Goal: Register for event/course

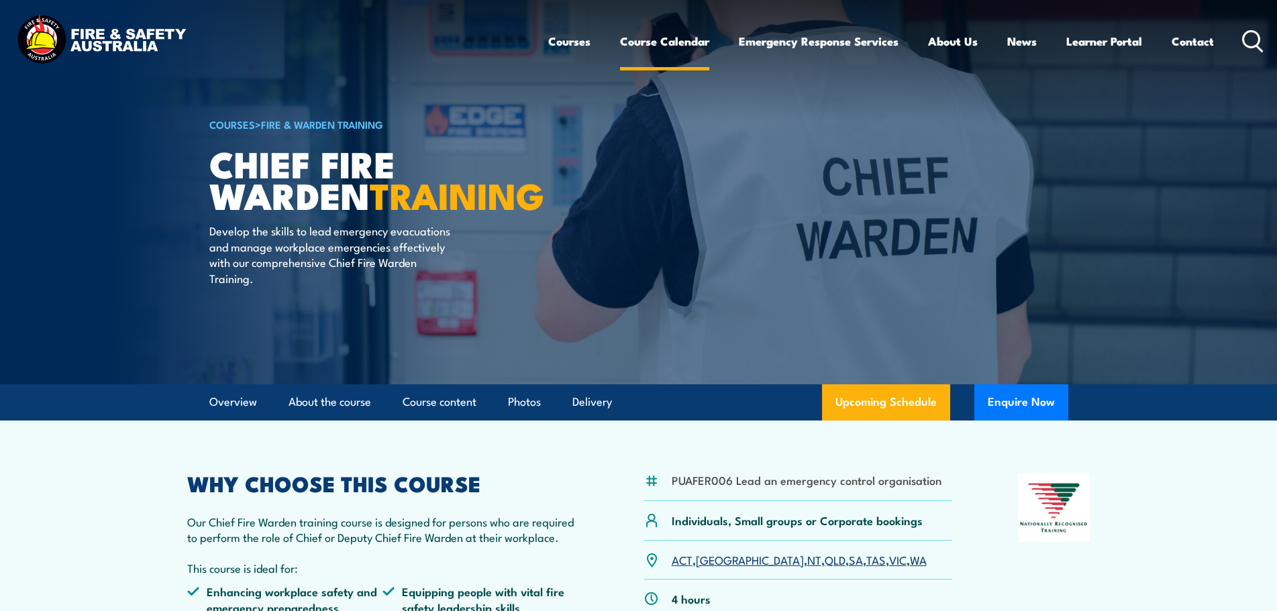
click at [658, 42] on link "Course Calendar" at bounding box center [664, 41] width 89 height 36
click at [638, 42] on link "Course Calendar" at bounding box center [664, 41] width 89 height 36
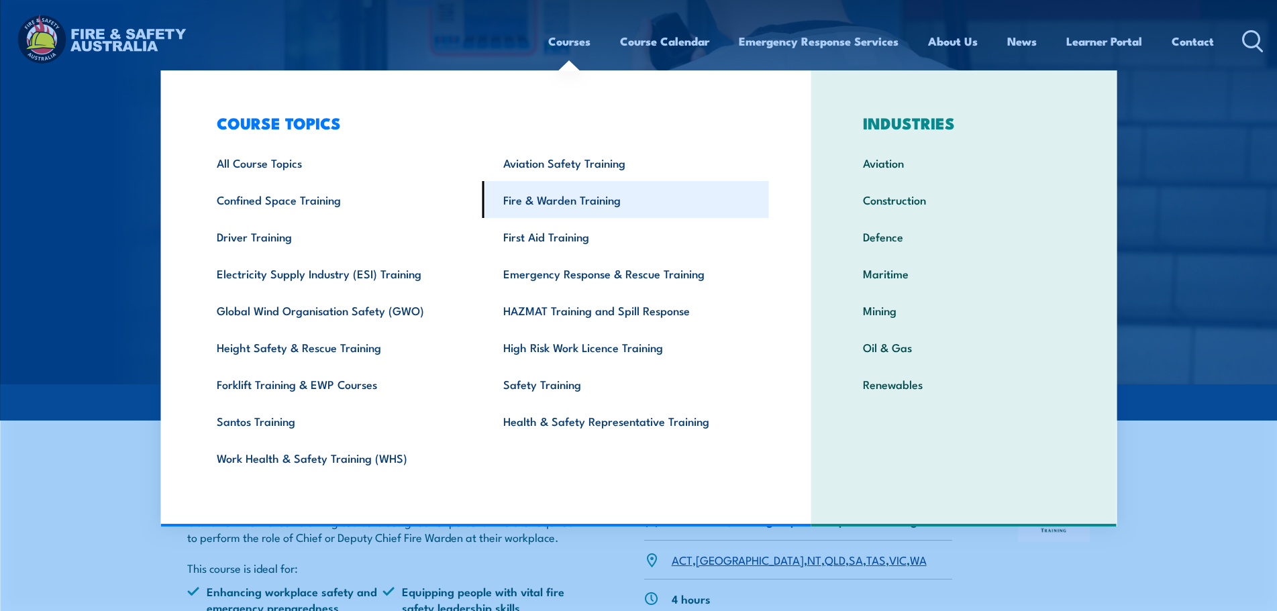
click at [575, 199] on link "Fire & Warden Training" at bounding box center [625, 199] width 287 height 37
click at [570, 202] on link "Fire & Warden Training" at bounding box center [625, 199] width 287 height 37
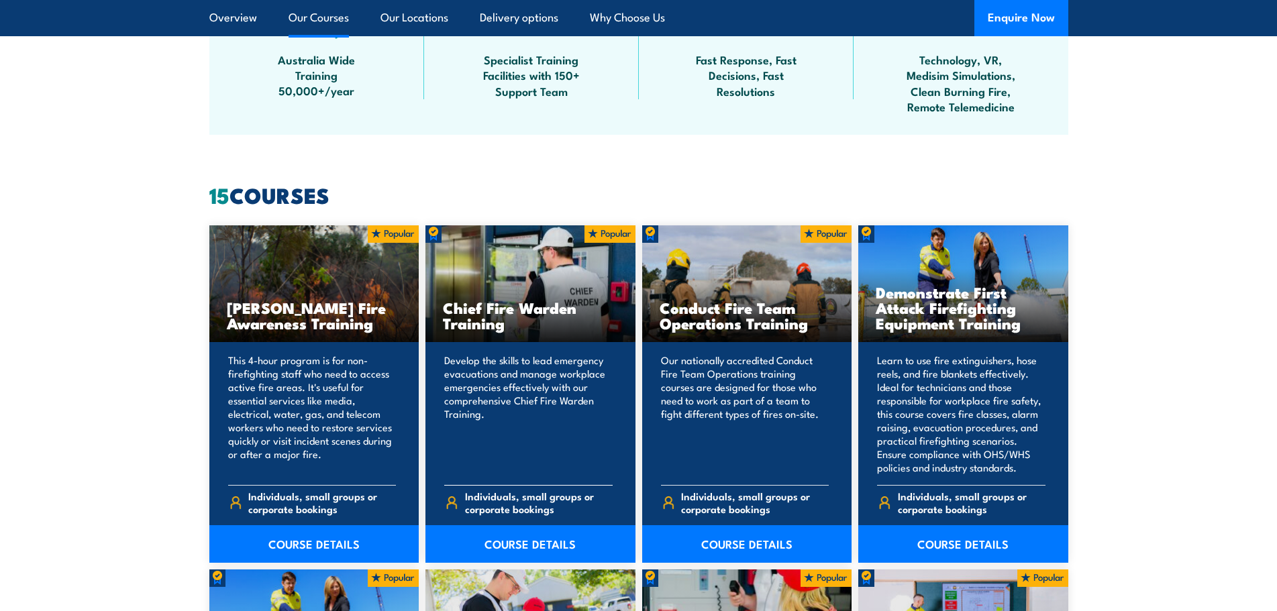
scroll to position [939, 0]
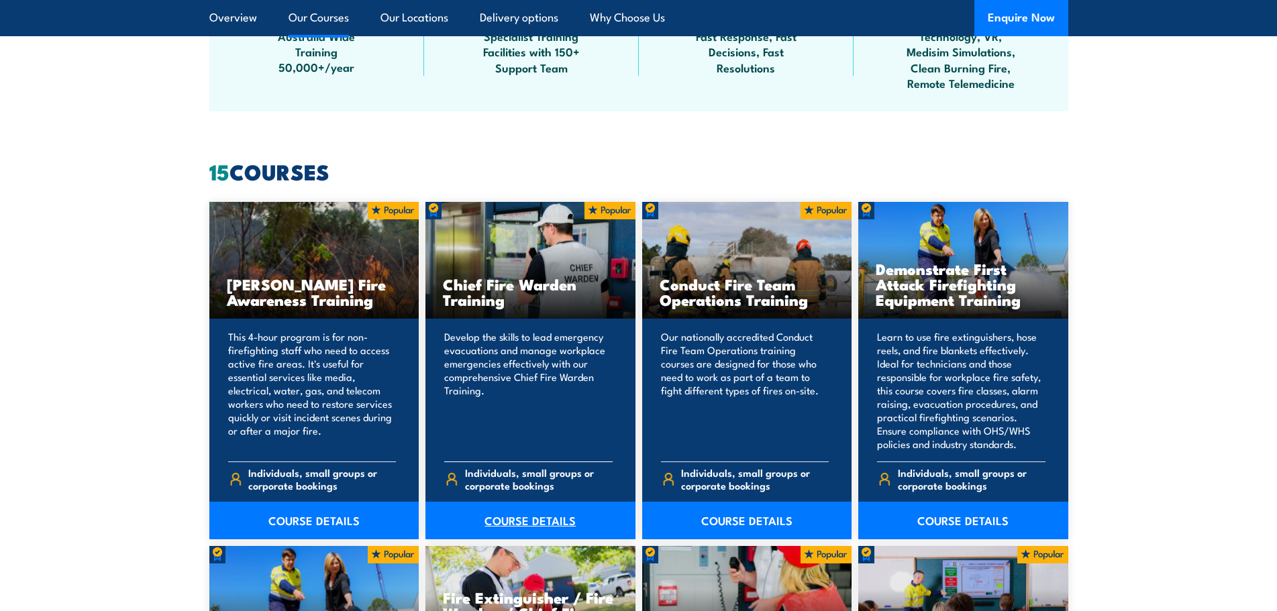
click at [527, 521] on link "COURSE DETAILS" at bounding box center [530, 521] width 210 height 38
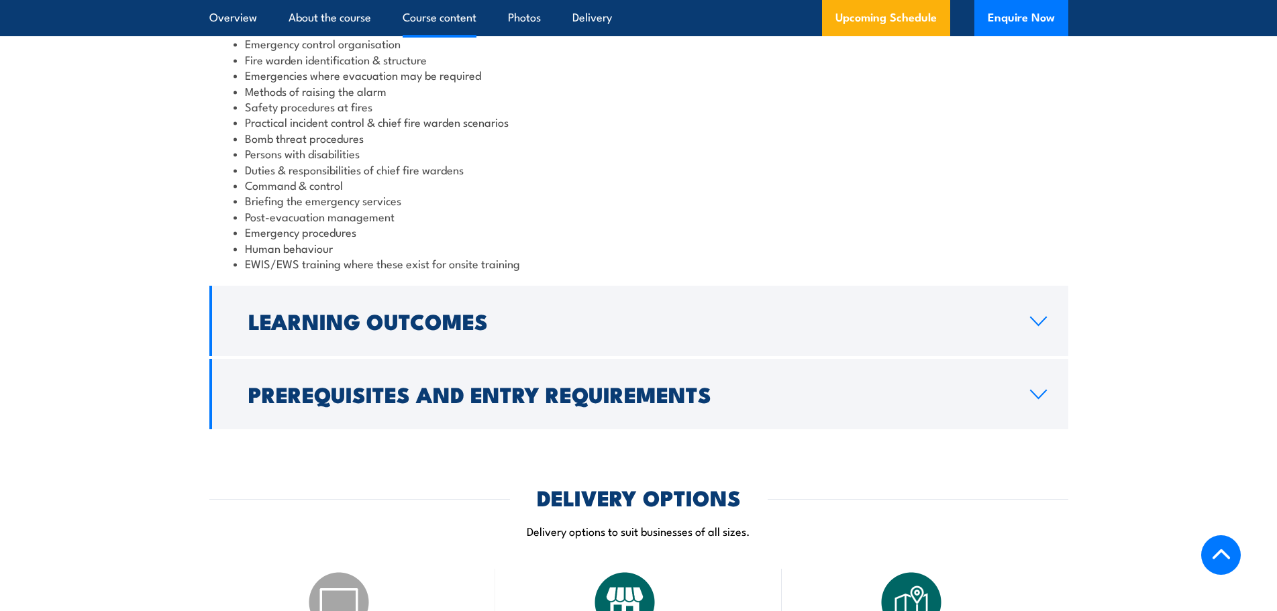
scroll to position [1409, 0]
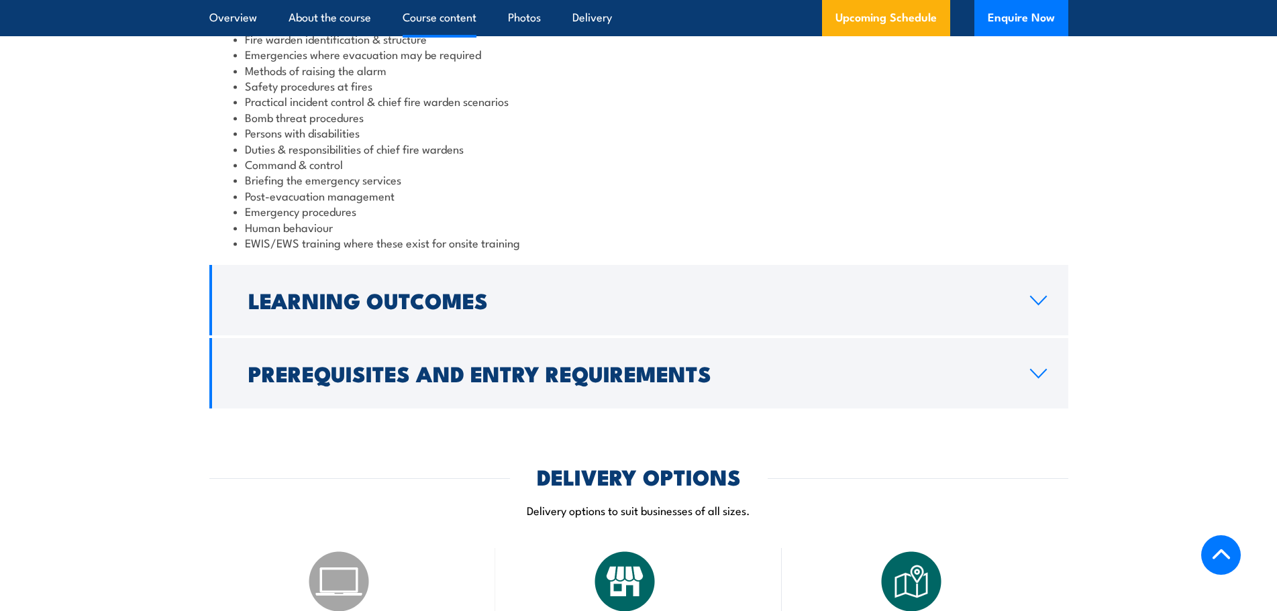
drag, startPoint x: 1042, startPoint y: 376, endPoint x: 1034, endPoint y: 376, distance: 8.1
click at [1040, 376] on icon at bounding box center [1038, 373] width 18 height 11
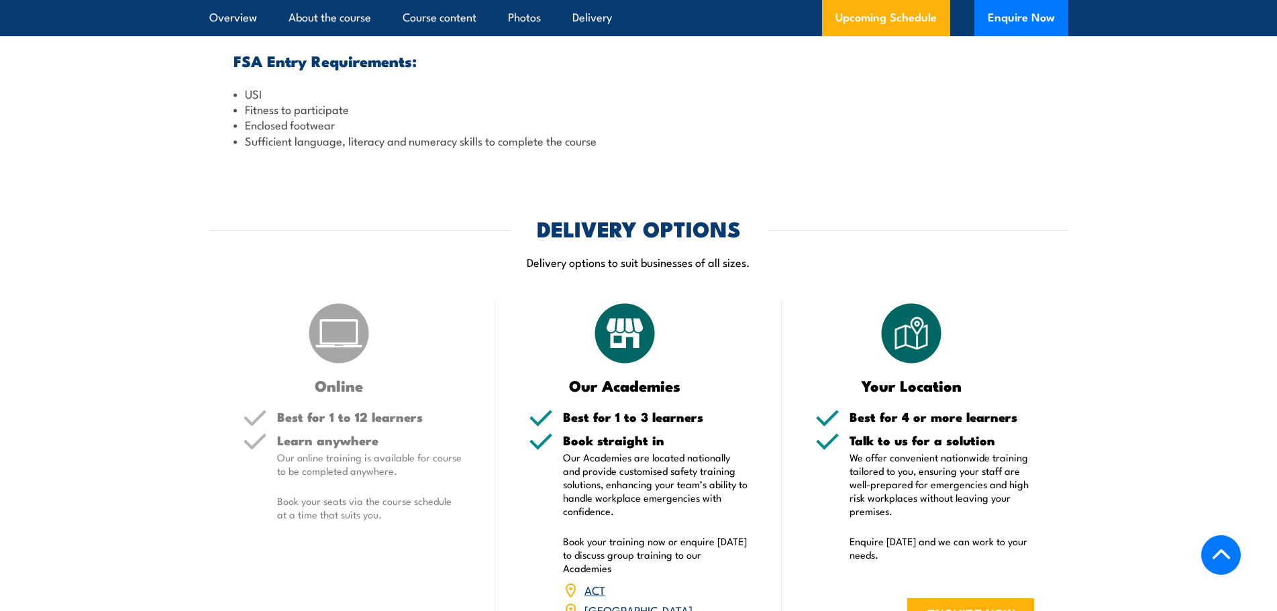
scroll to position [1661, 0]
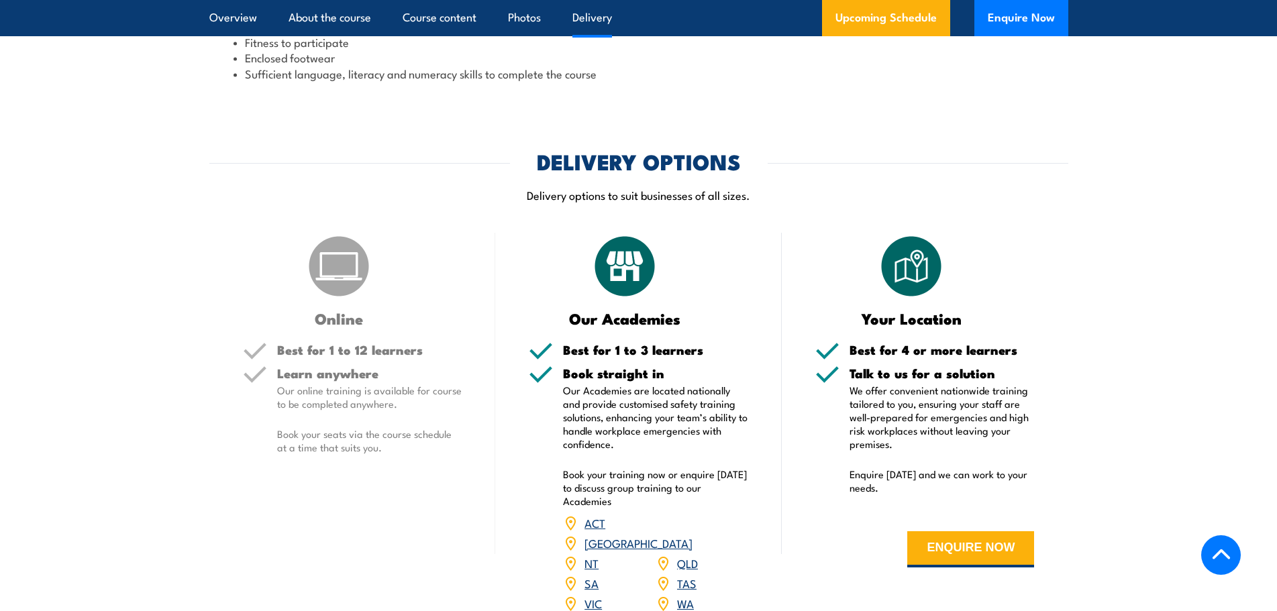
click at [691, 535] on link "NSW" at bounding box center [639, 543] width 108 height 16
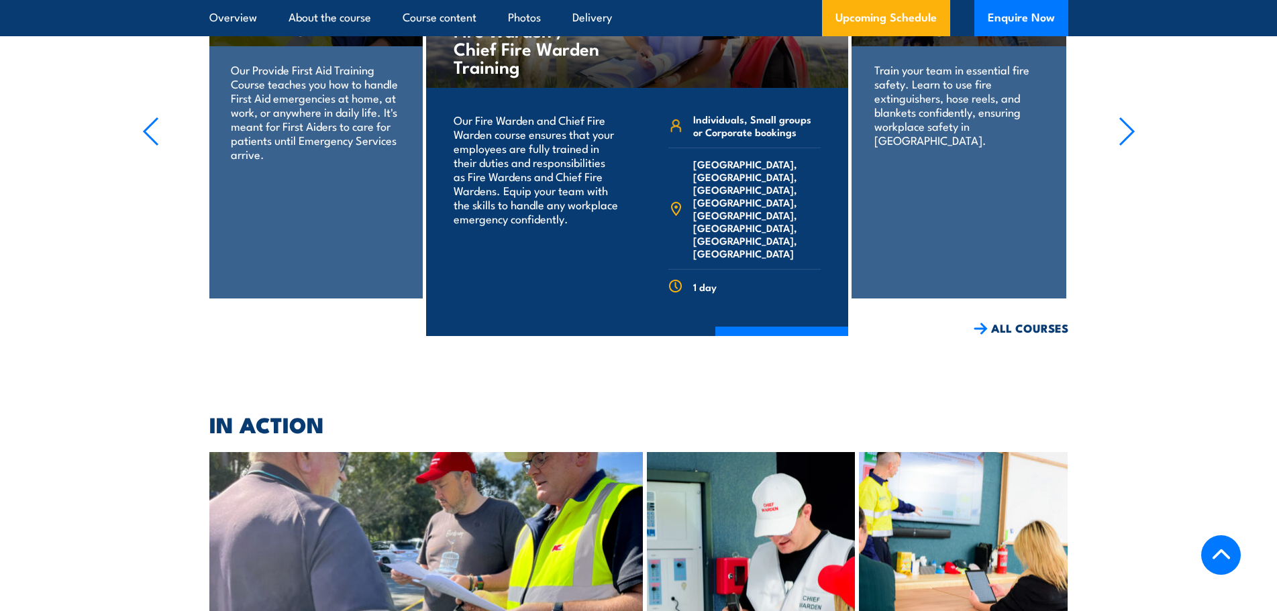
scroll to position [3400, 0]
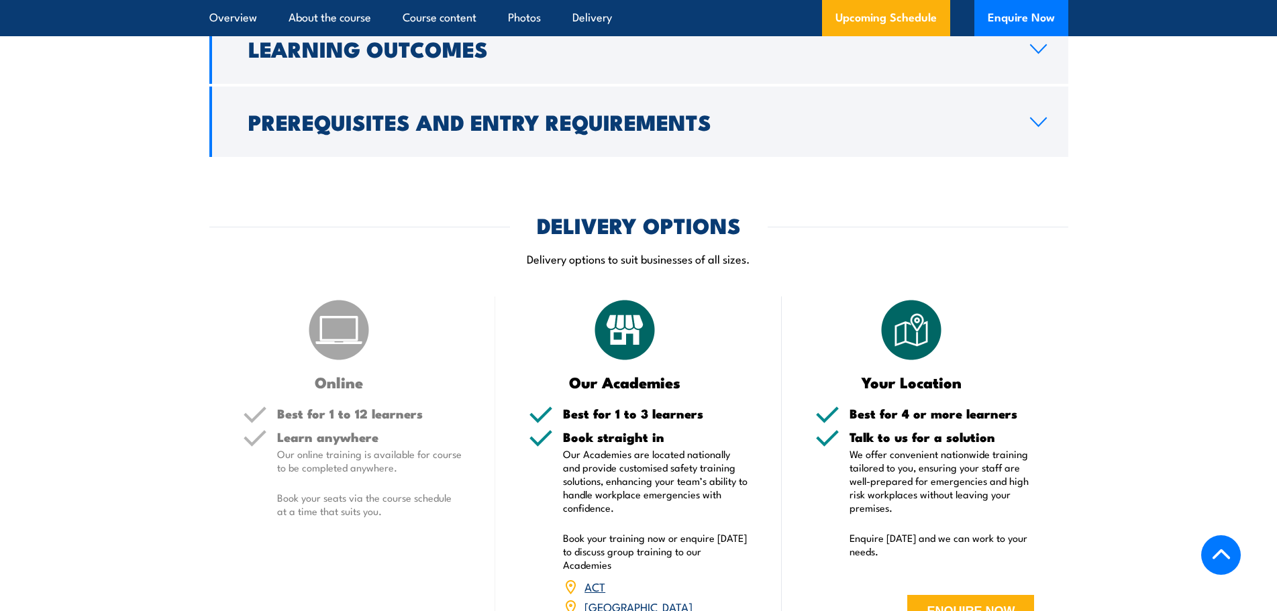
click at [329, 348] on img at bounding box center [338, 330] width 67 height 67
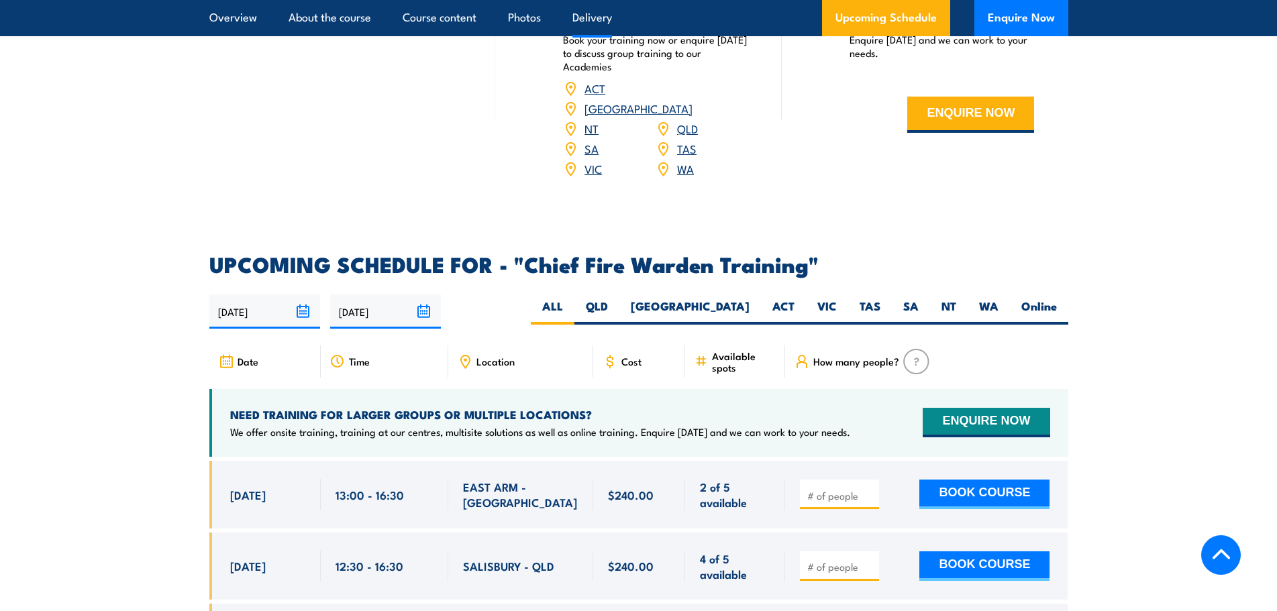
scroll to position [1929, 0]
